Goal: Go to known website: Access a specific website the user already knows

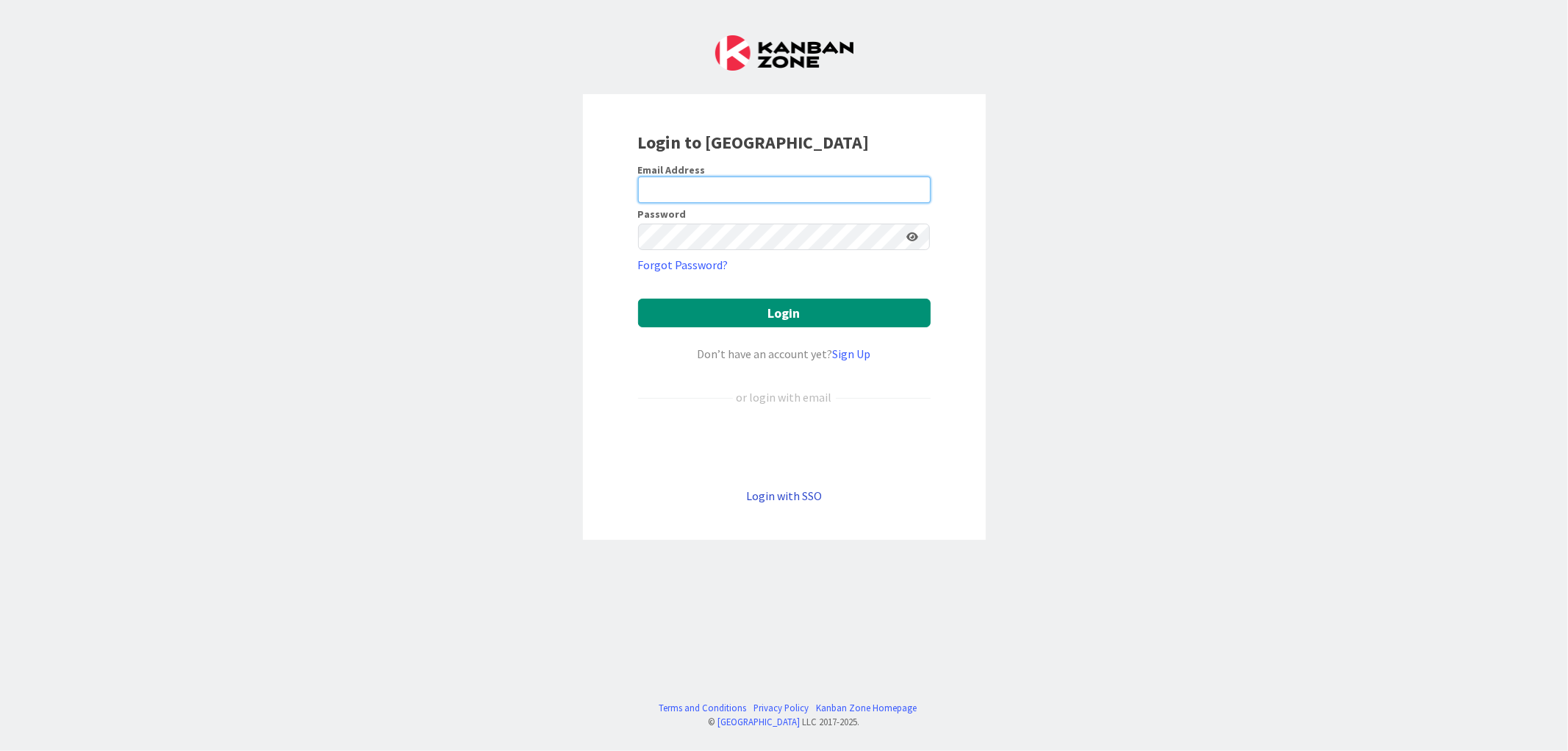
type input "[EMAIL_ADDRESS][DOMAIN_NAME]"
click at [787, 488] on link "Login with SSO" at bounding box center [784, 495] width 76 height 15
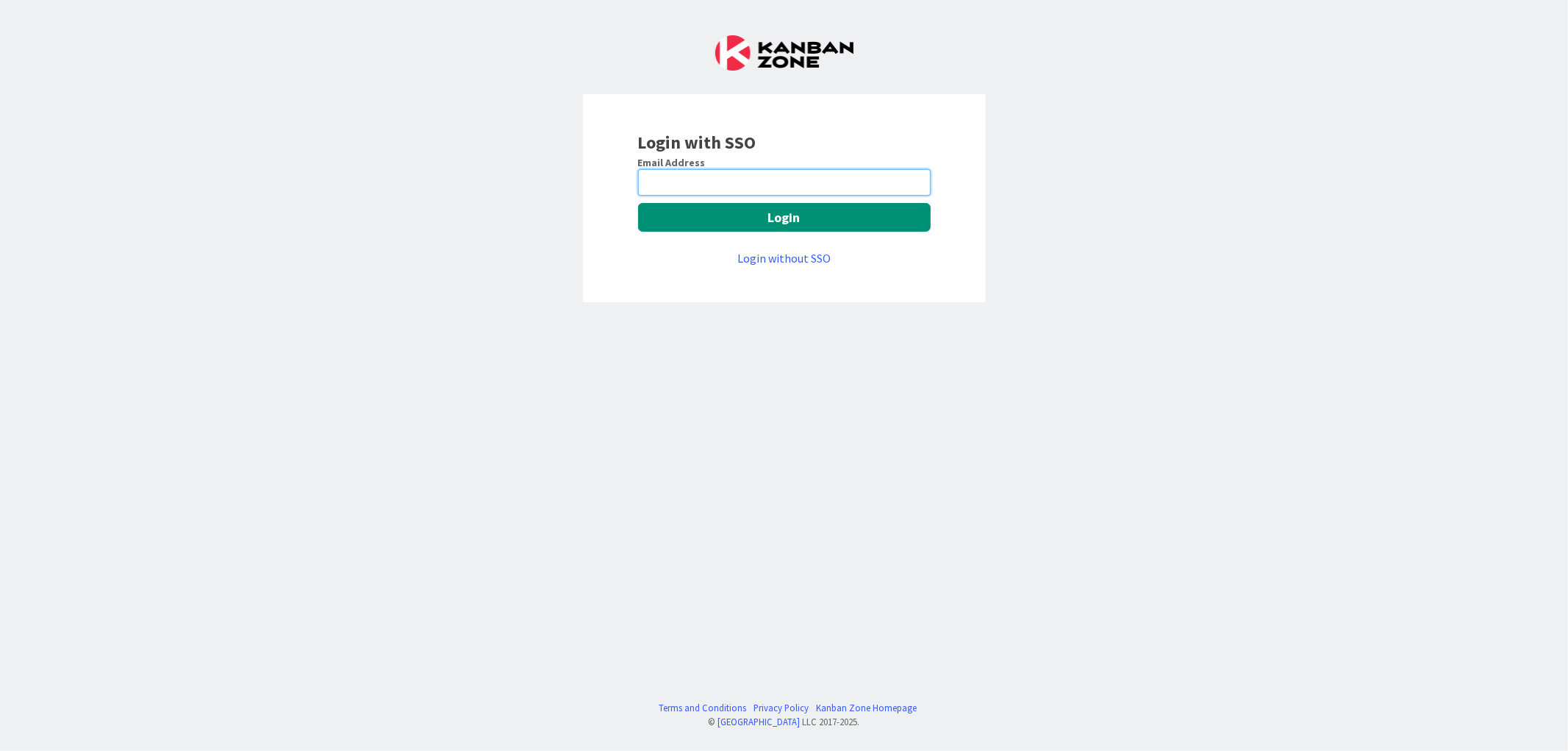
click at [696, 172] on input "email" at bounding box center [784, 182] width 293 height 27
type input "[EMAIL_ADDRESS][DOMAIN_NAME]"
click at [741, 219] on button "Login" at bounding box center [784, 216] width 293 height 28
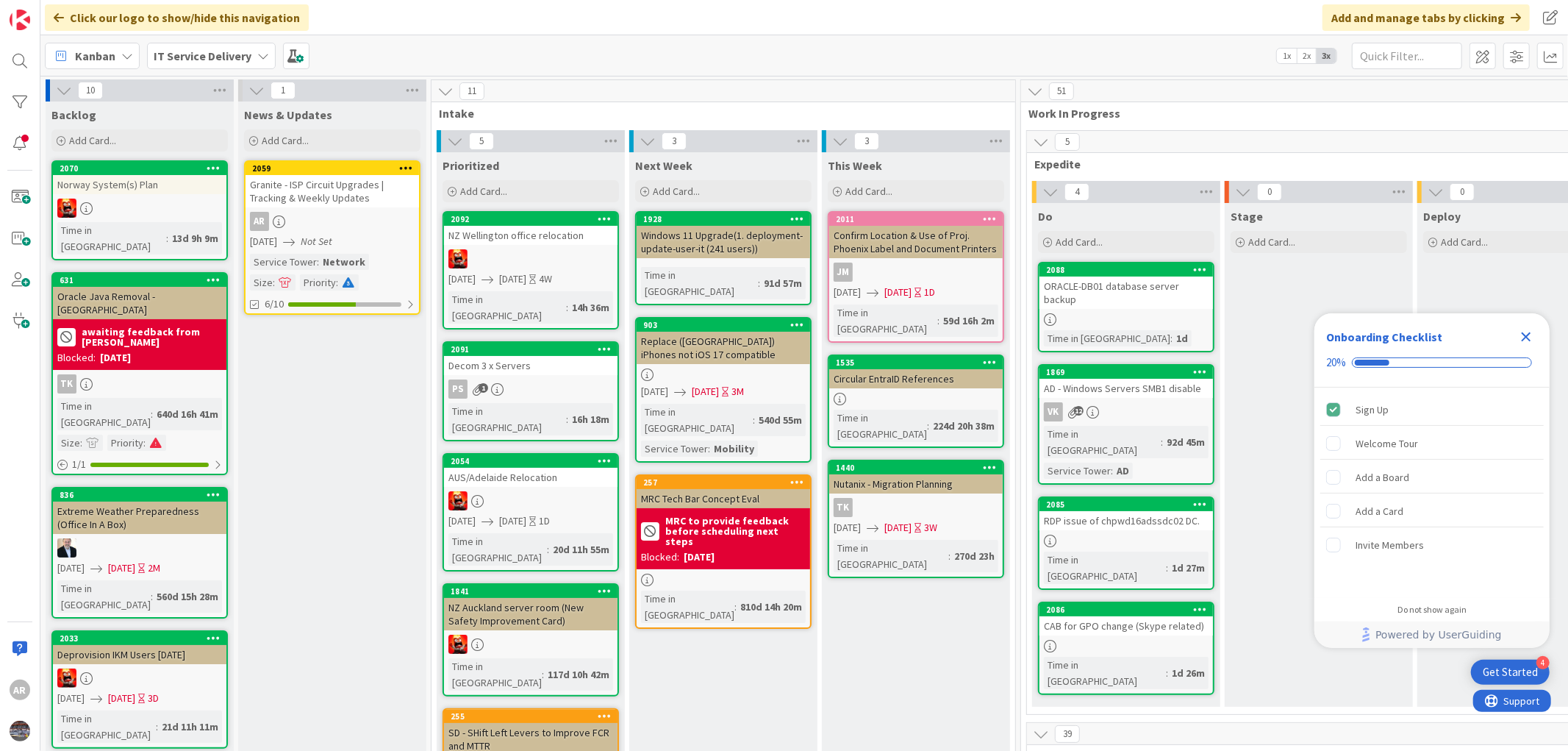
click at [1529, 333] on icon "Close Checklist" at bounding box center [1525, 336] width 18 height 18
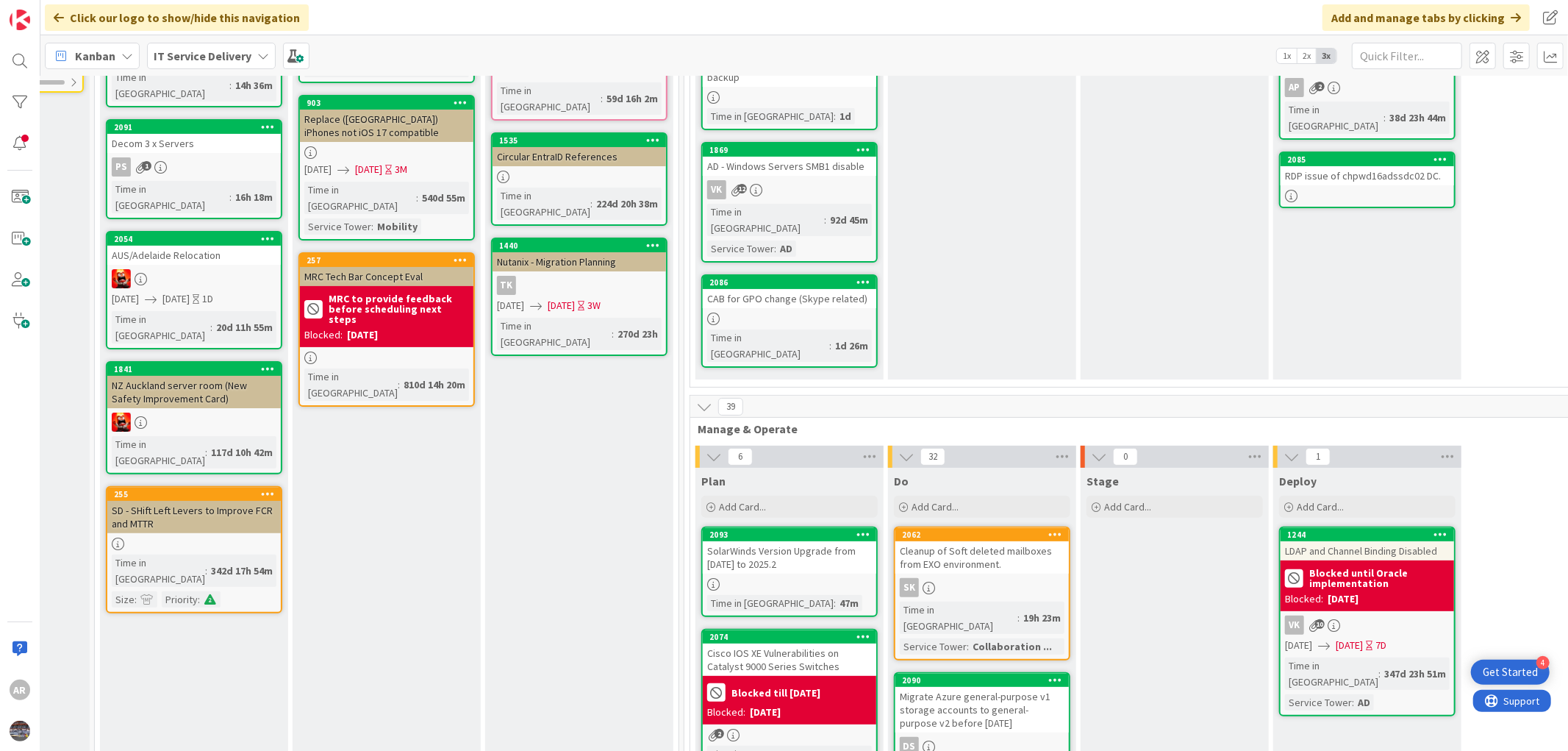
scroll to position [0, 336]
